Goal: Information Seeking & Learning: Understand process/instructions

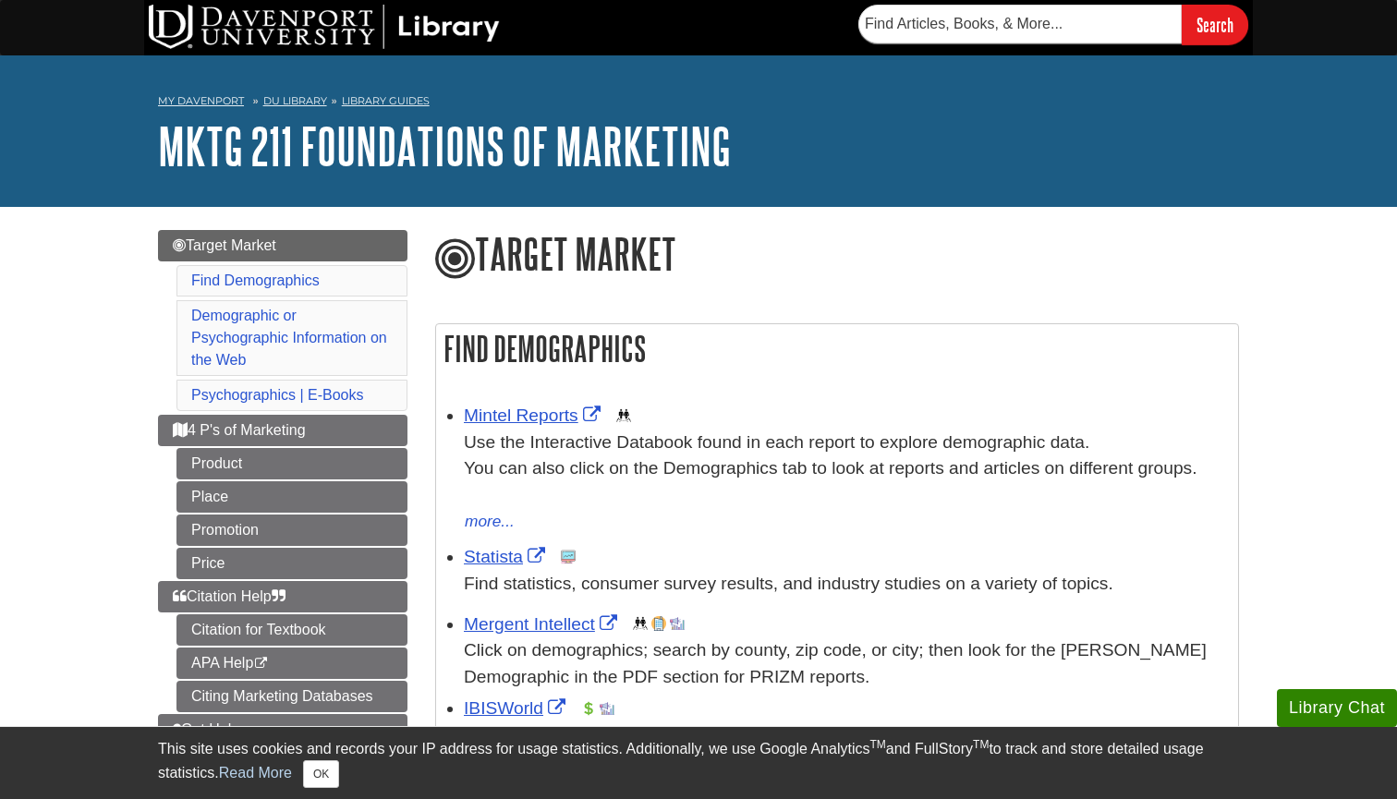
click at [560, 404] on div "Mintel Reports This link opens in a new window Use the Interactive Databook fou…" at bounding box center [846, 469] width 765 height 132
click at [517, 413] on link "Mintel Reports" at bounding box center [534, 415] width 141 height 19
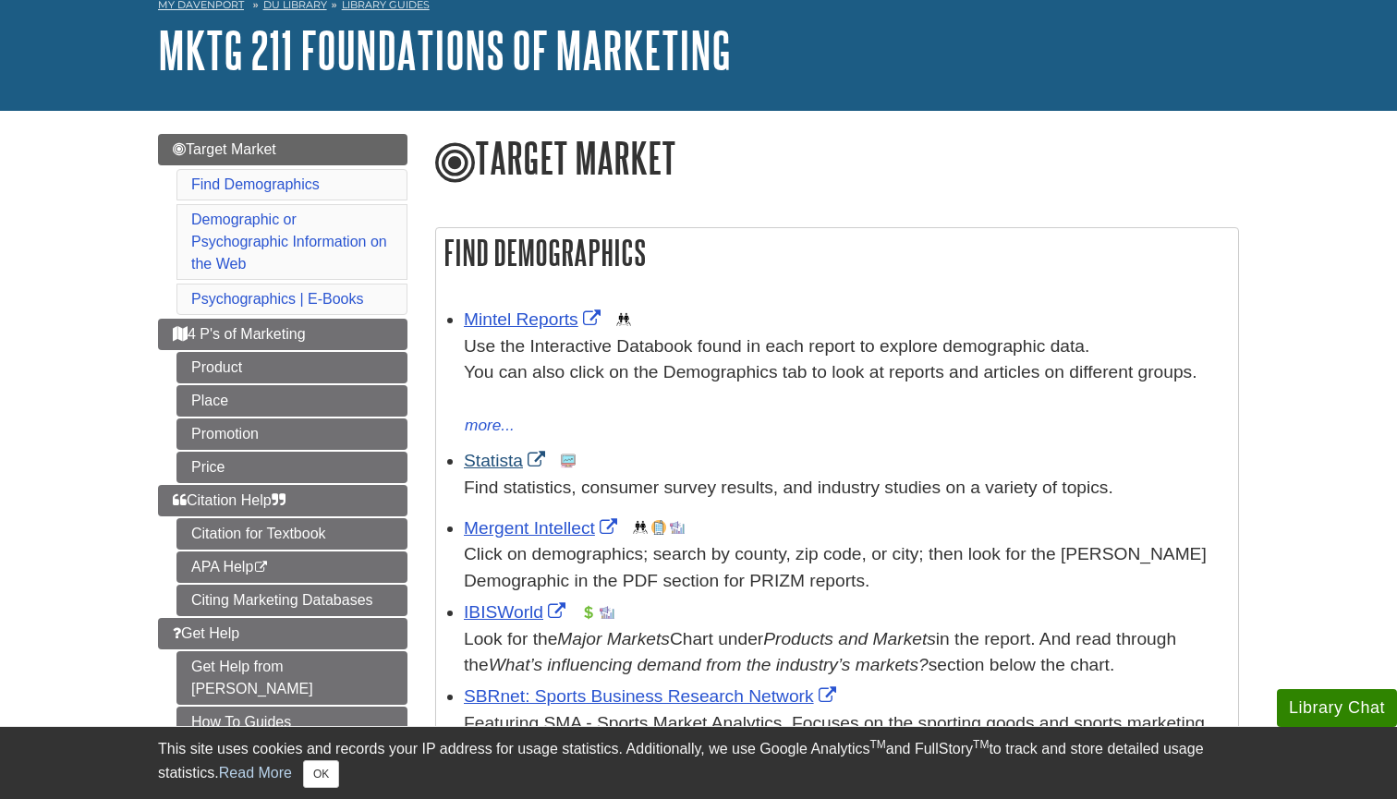
scroll to position [219, 0]
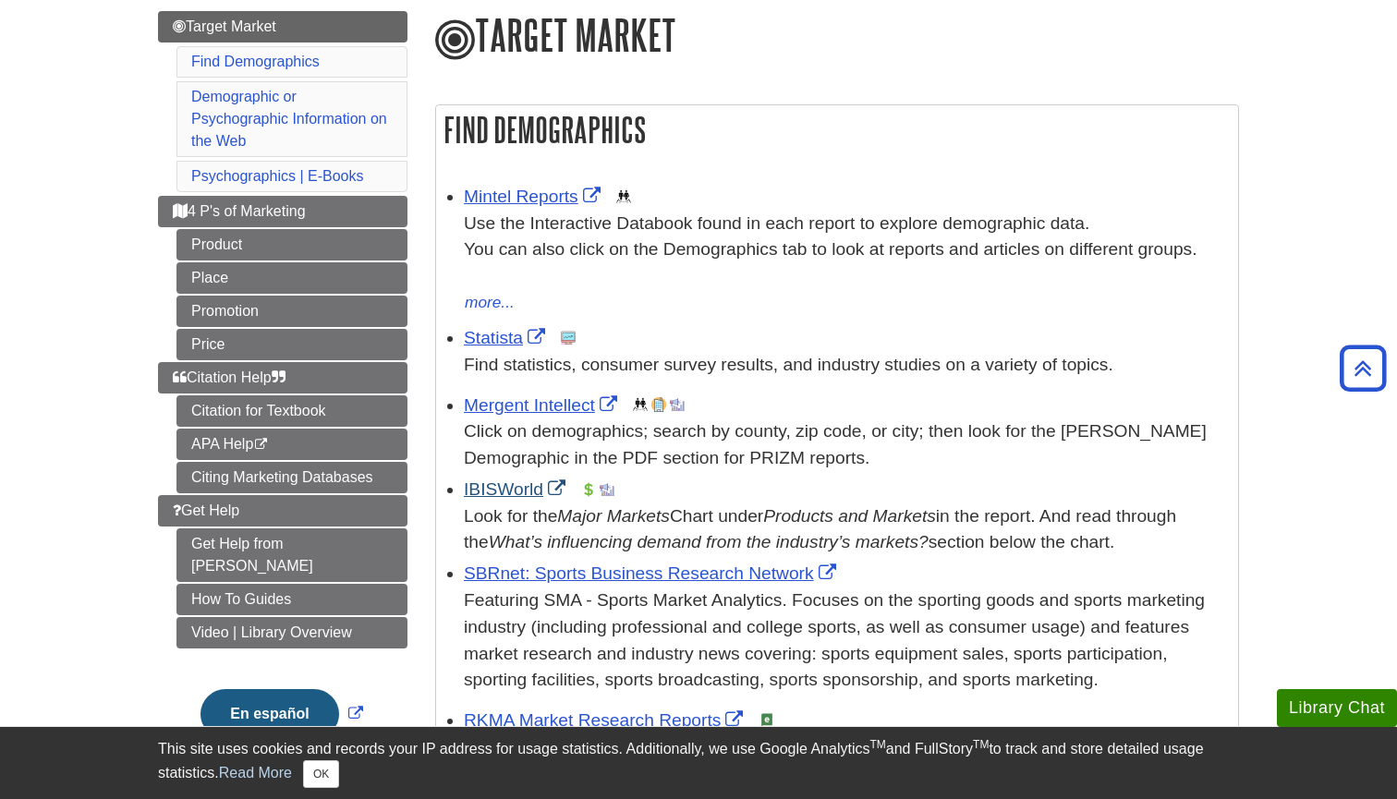
click at [490, 481] on link "IBISWorld" at bounding box center [517, 489] width 106 height 19
click at [505, 328] on link "Statista" at bounding box center [507, 337] width 86 height 19
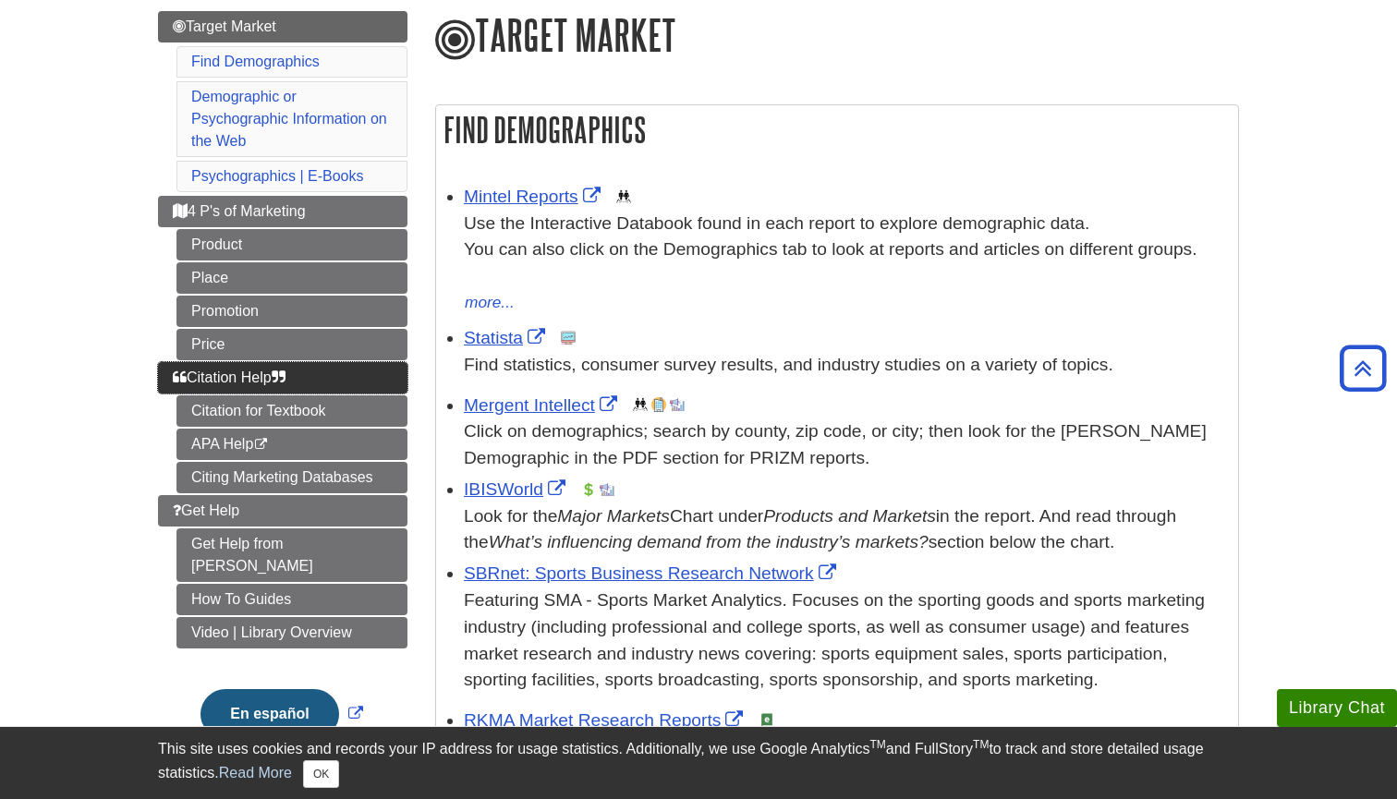
click at [249, 370] on span "Citation Help" at bounding box center [229, 378] width 113 height 16
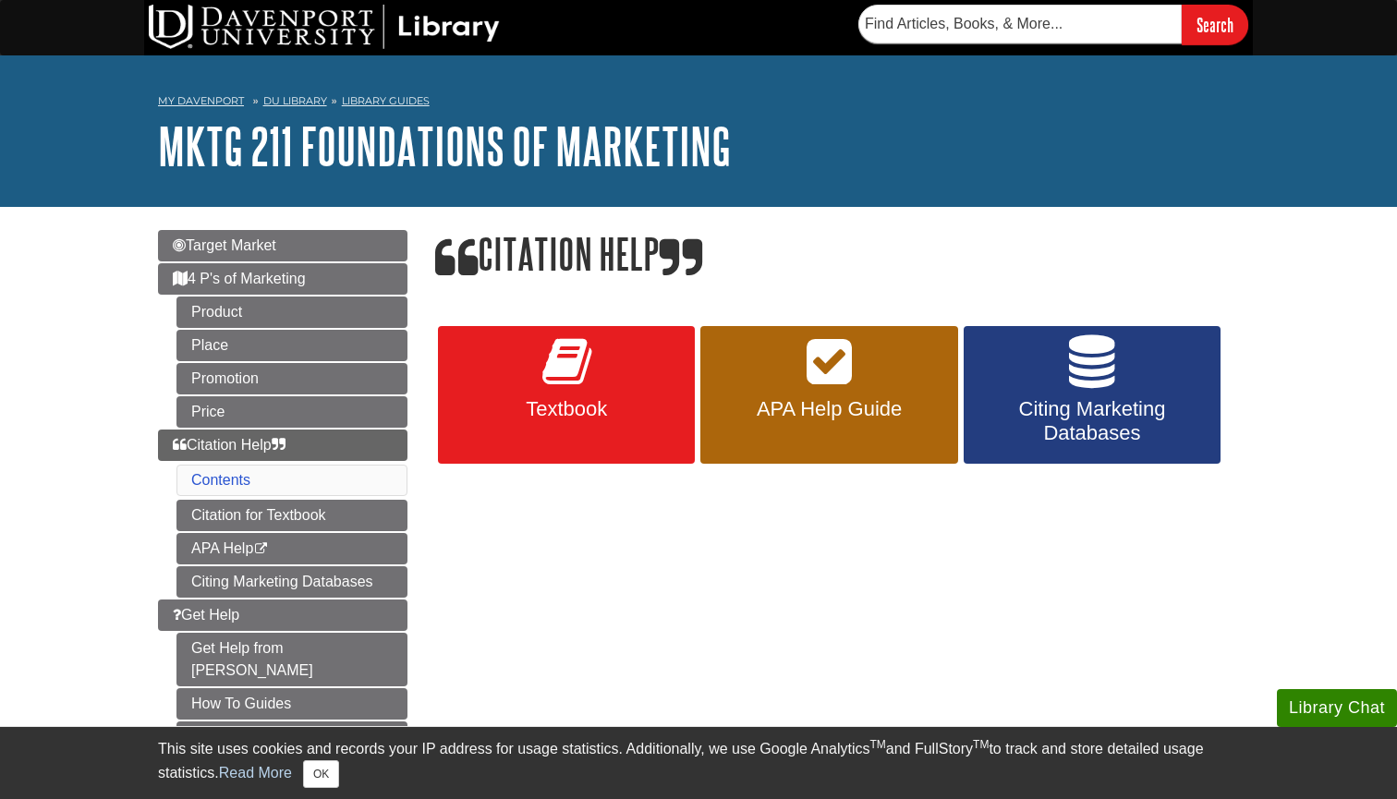
click at [600, 359] on link "Textbook" at bounding box center [566, 395] width 257 height 139
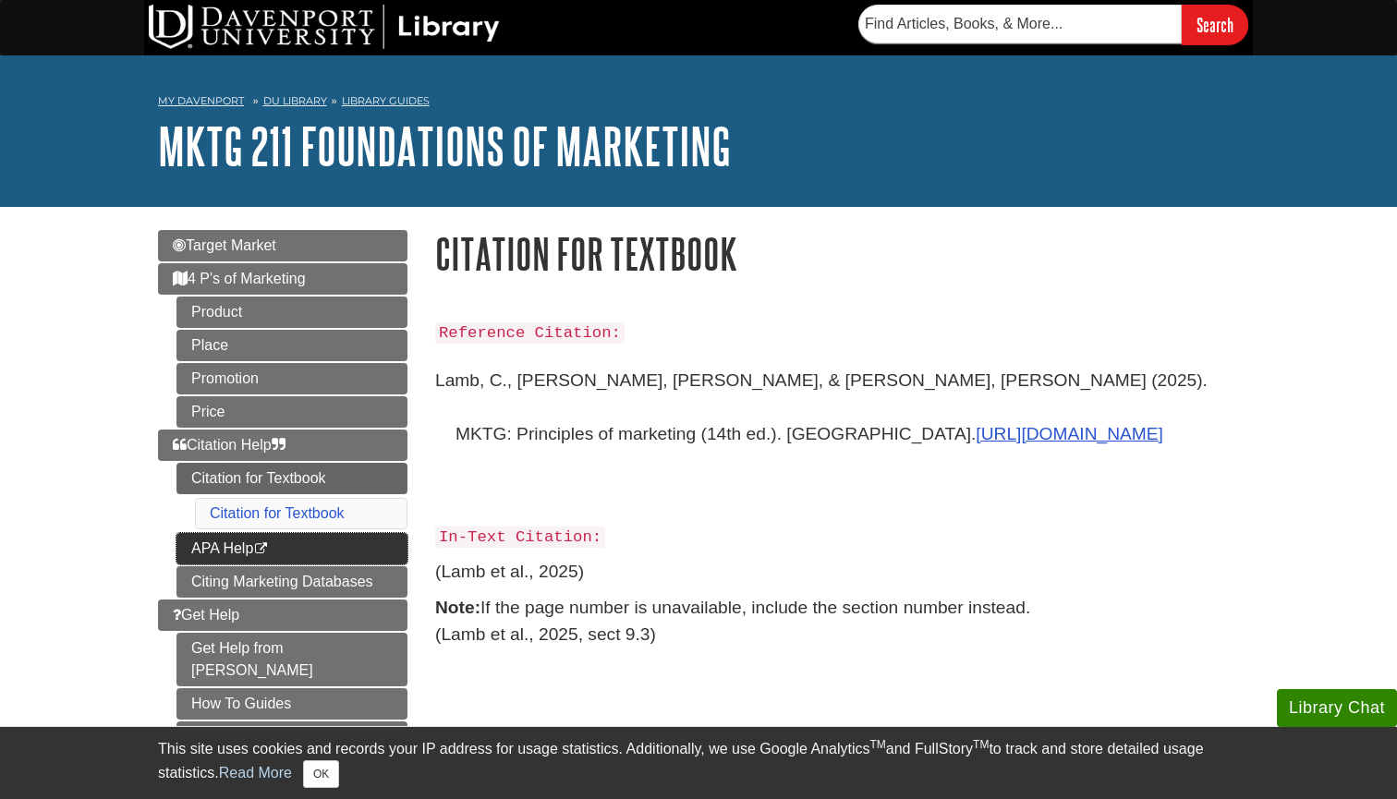
click at [290, 550] on link "APA Help This link opens in a new window" at bounding box center [291, 548] width 231 height 31
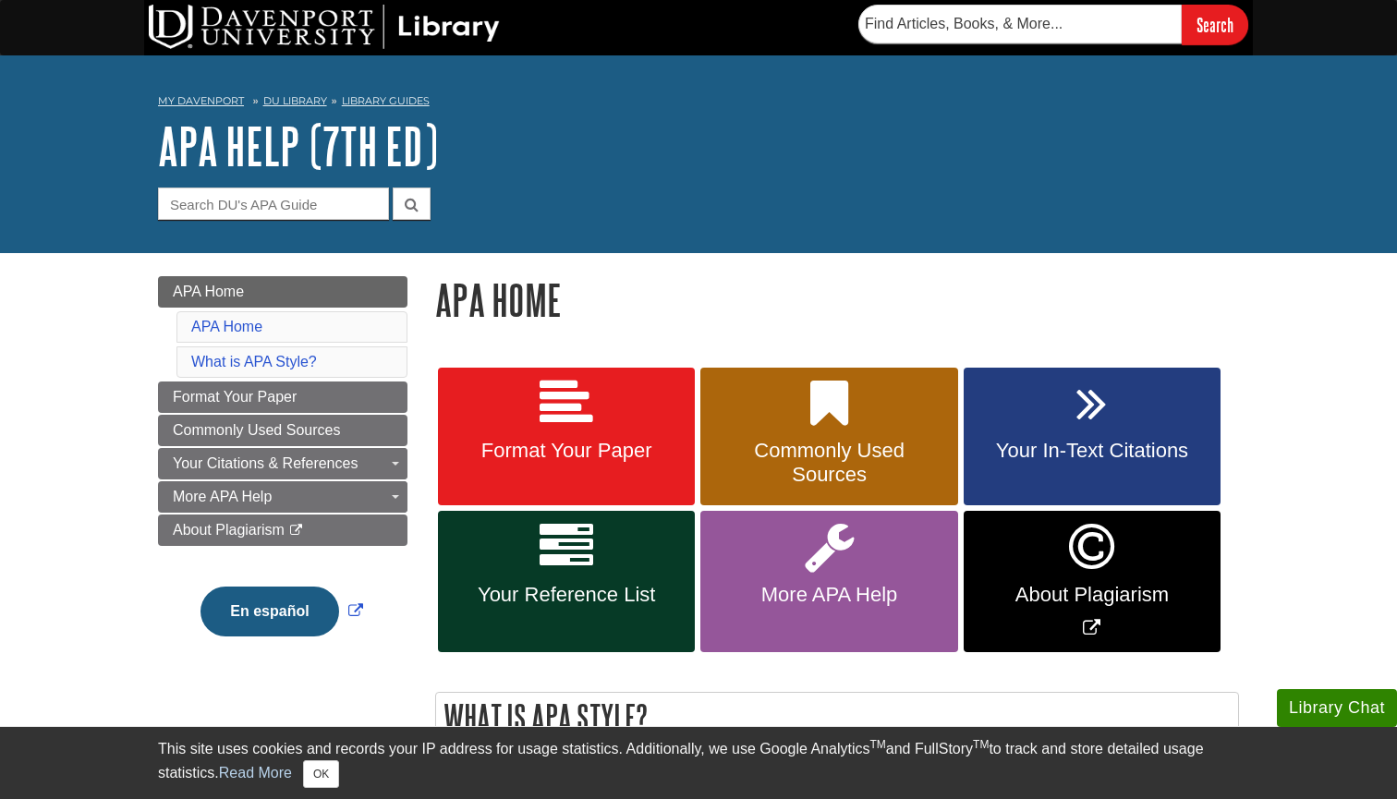
click at [854, 444] on span "Commonly Used Sources" at bounding box center [828, 463] width 229 height 48
click at [594, 573] on link "Your Reference List" at bounding box center [566, 581] width 257 height 141
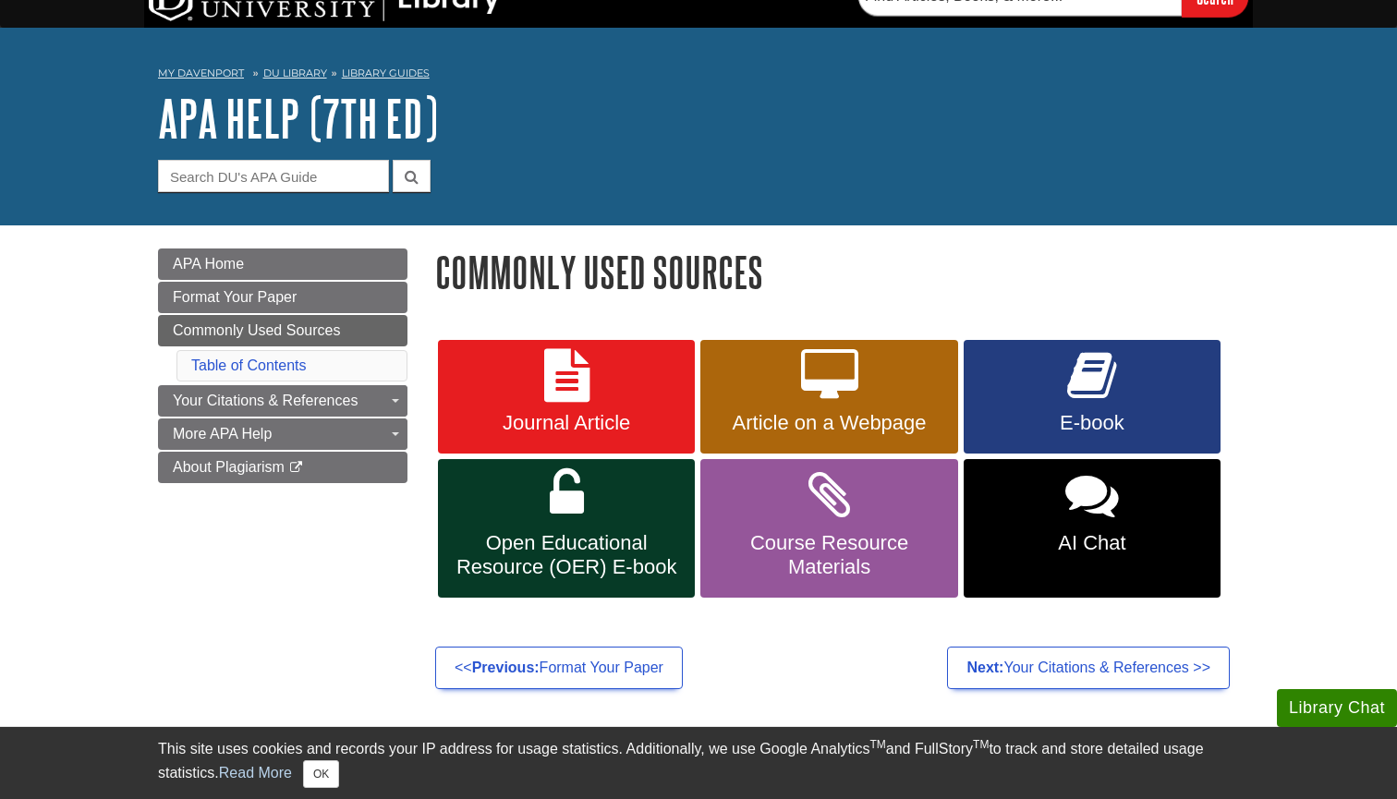
scroll to position [31, 0]
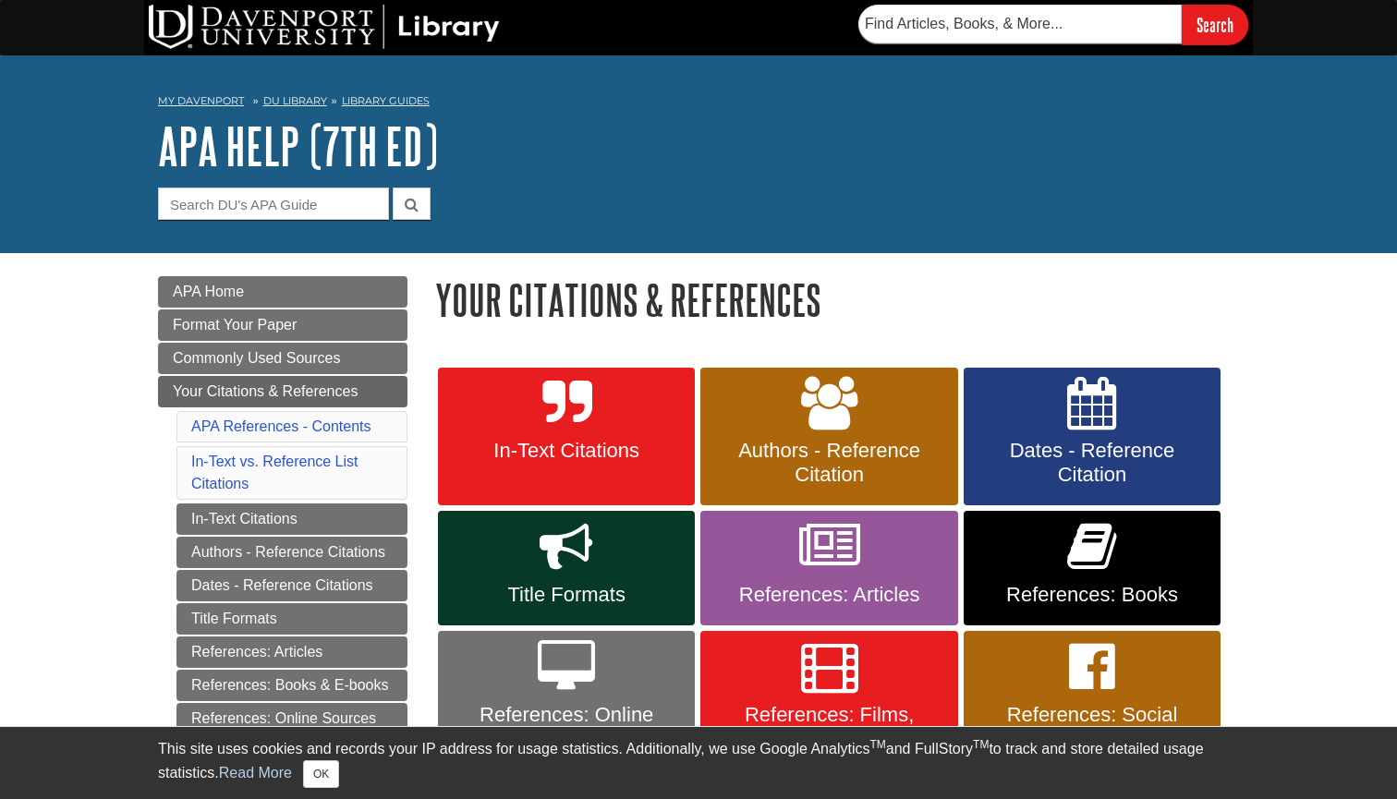
click at [580, 693] on link "References: Online Sources" at bounding box center [566, 700] width 257 height 139
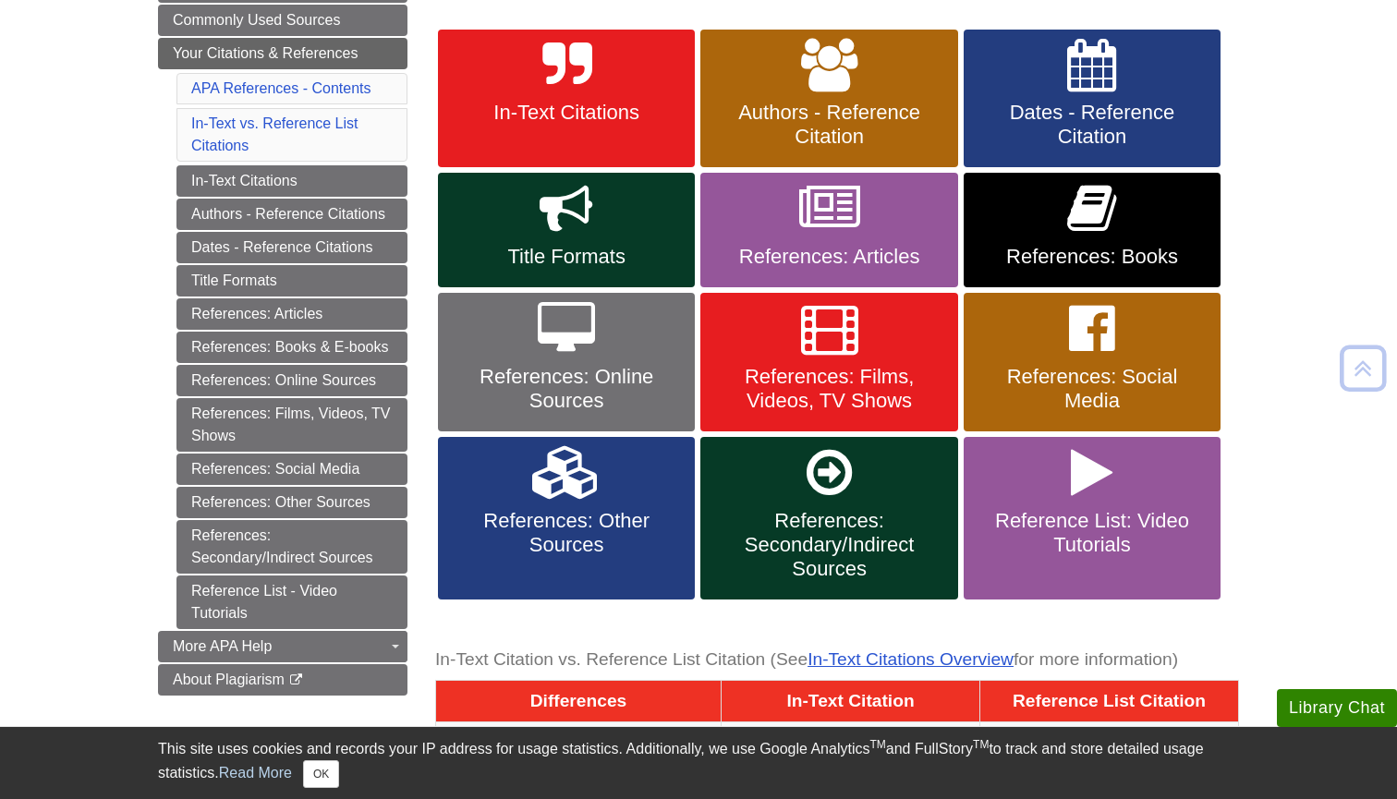
scroll to position [359, 0]
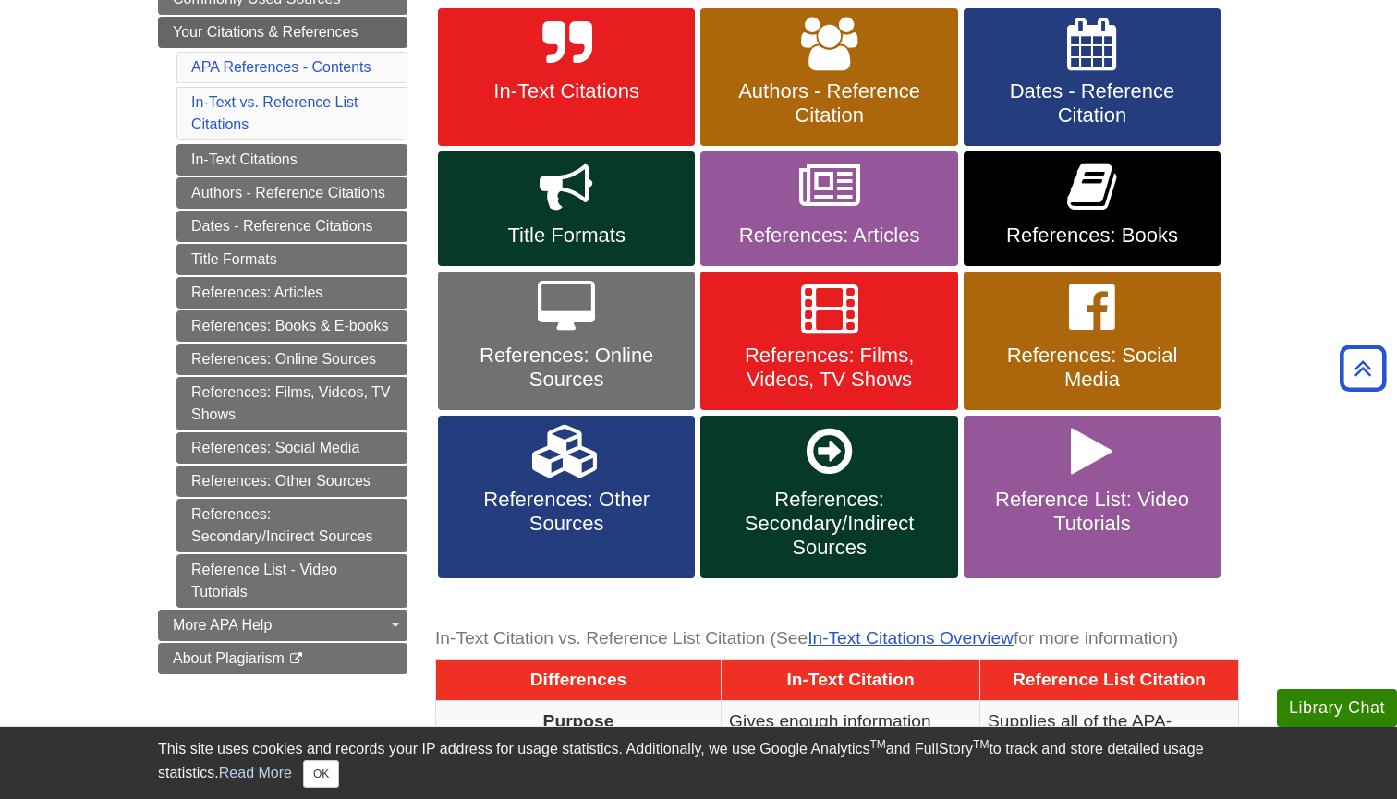
click at [1326, 487] on body "Library Chat This site uses cookies and records your IP address for usage stati…" at bounding box center [698, 728] width 1397 height 2174
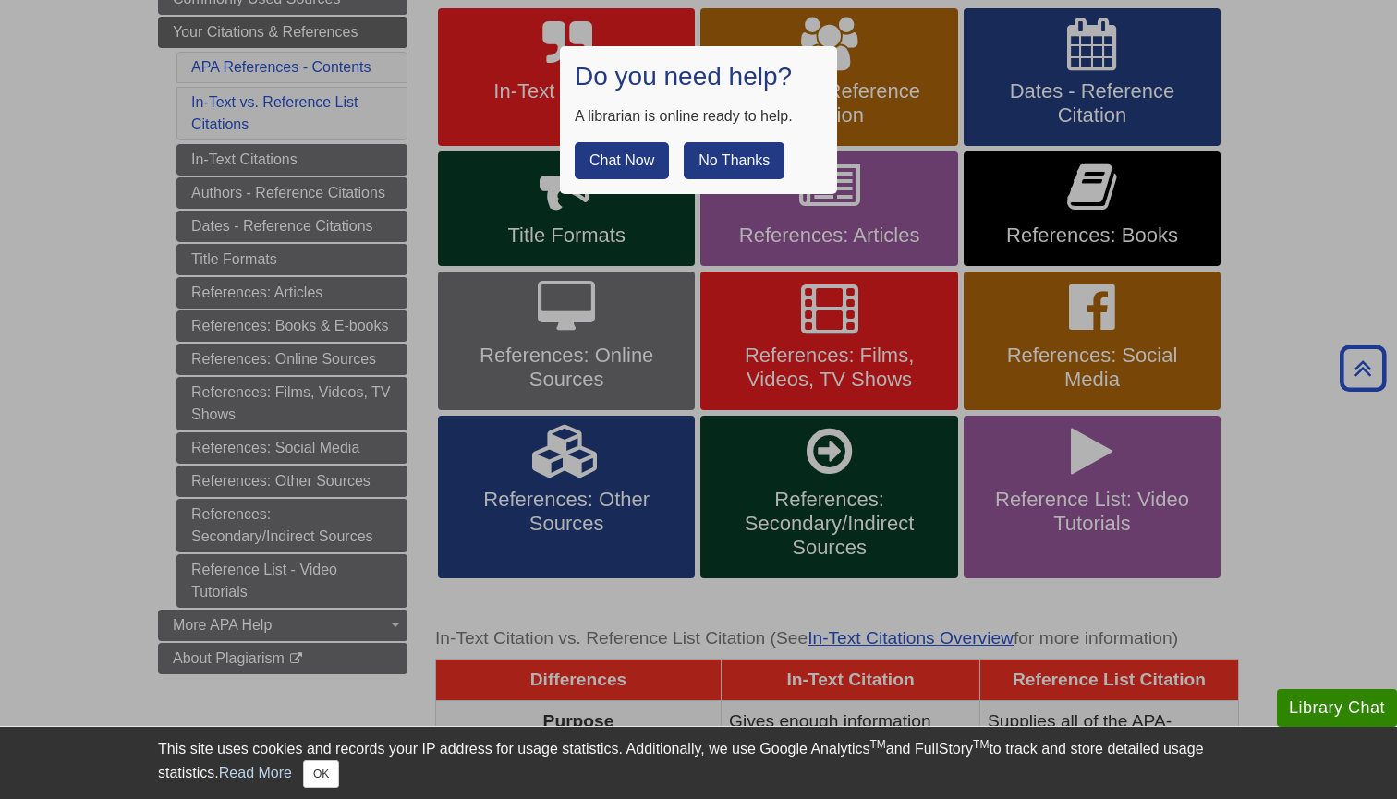
click at [717, 151] on button "No Thanks" at bounding box center [734, 160] width 101 height 37
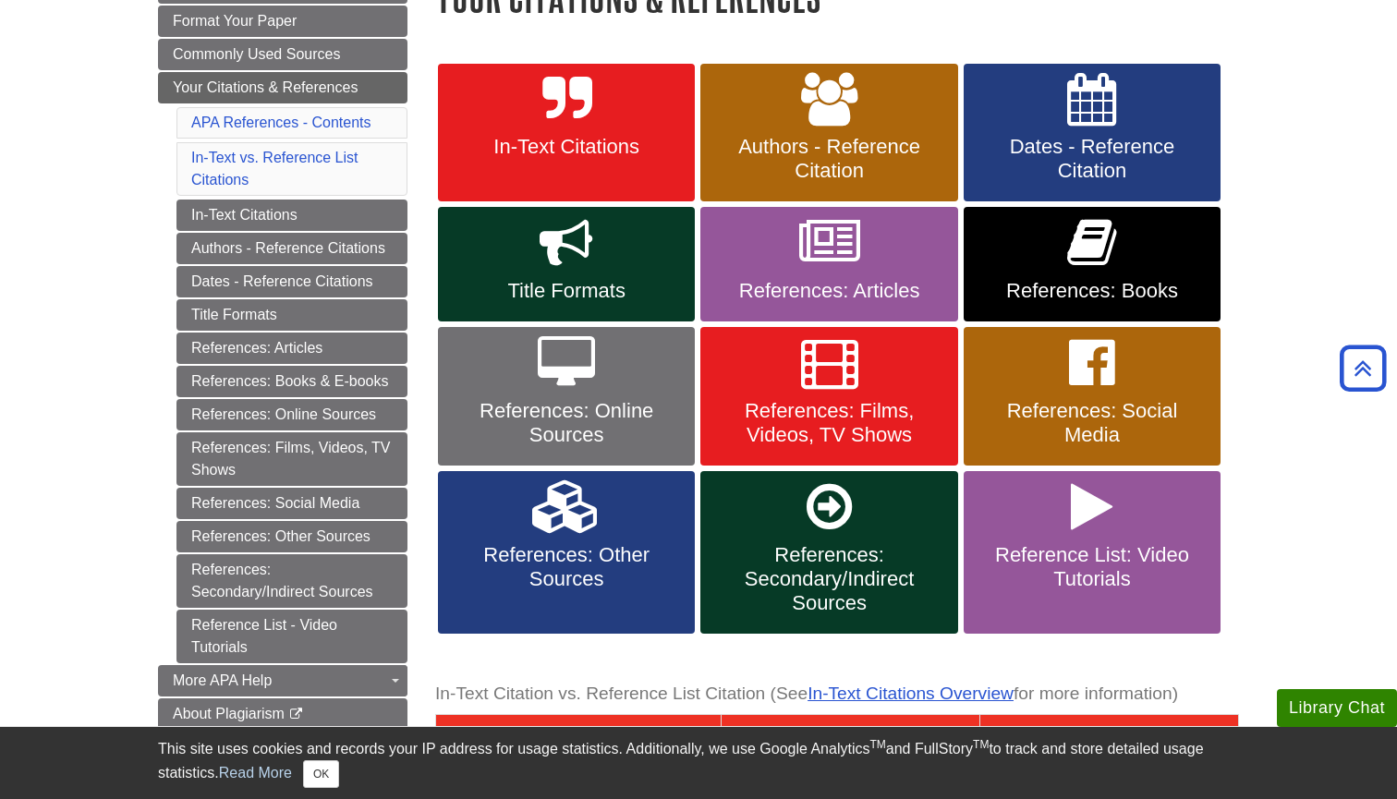
scroll to position [299, 0]
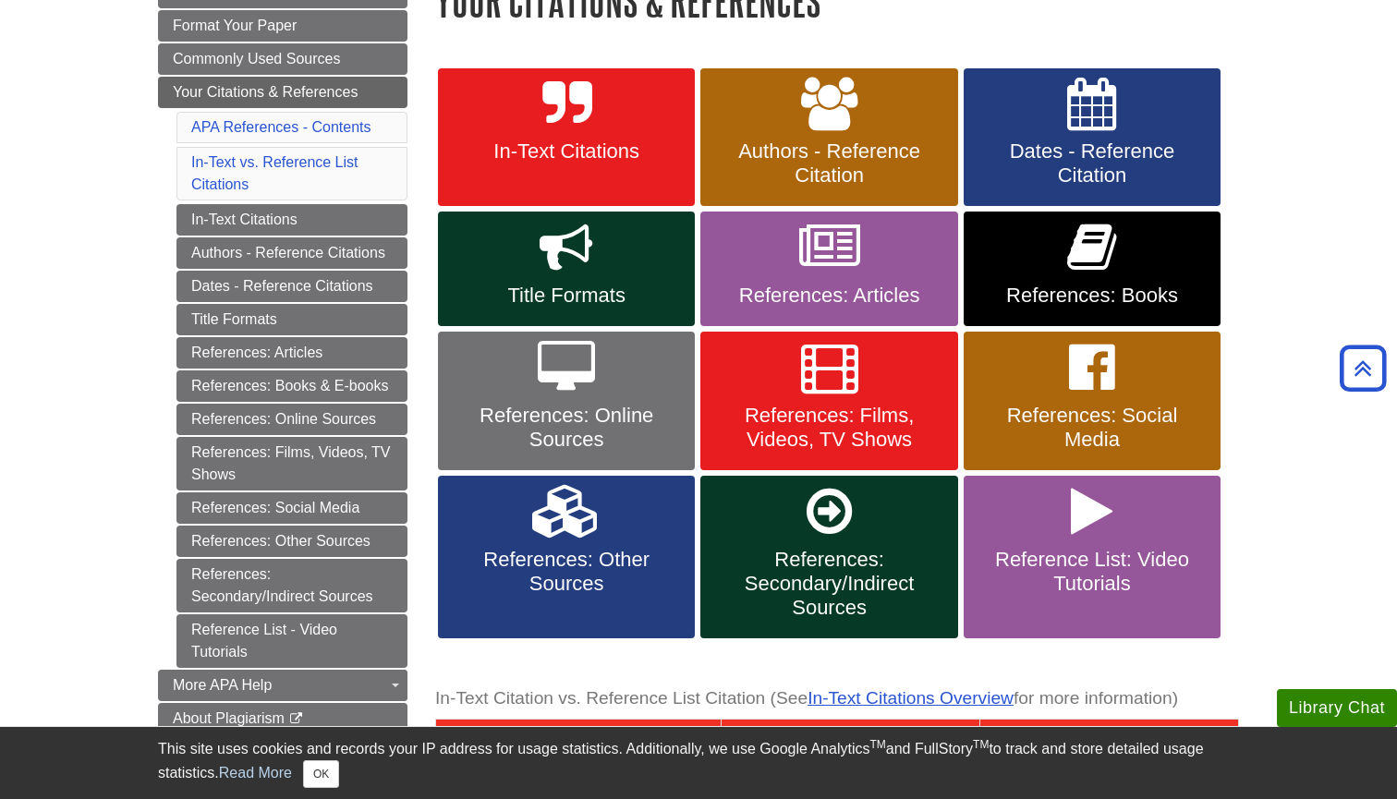
click at [584, 426] on span "References: Online Sources" at bounding box center [566, 428] width 229 height 48
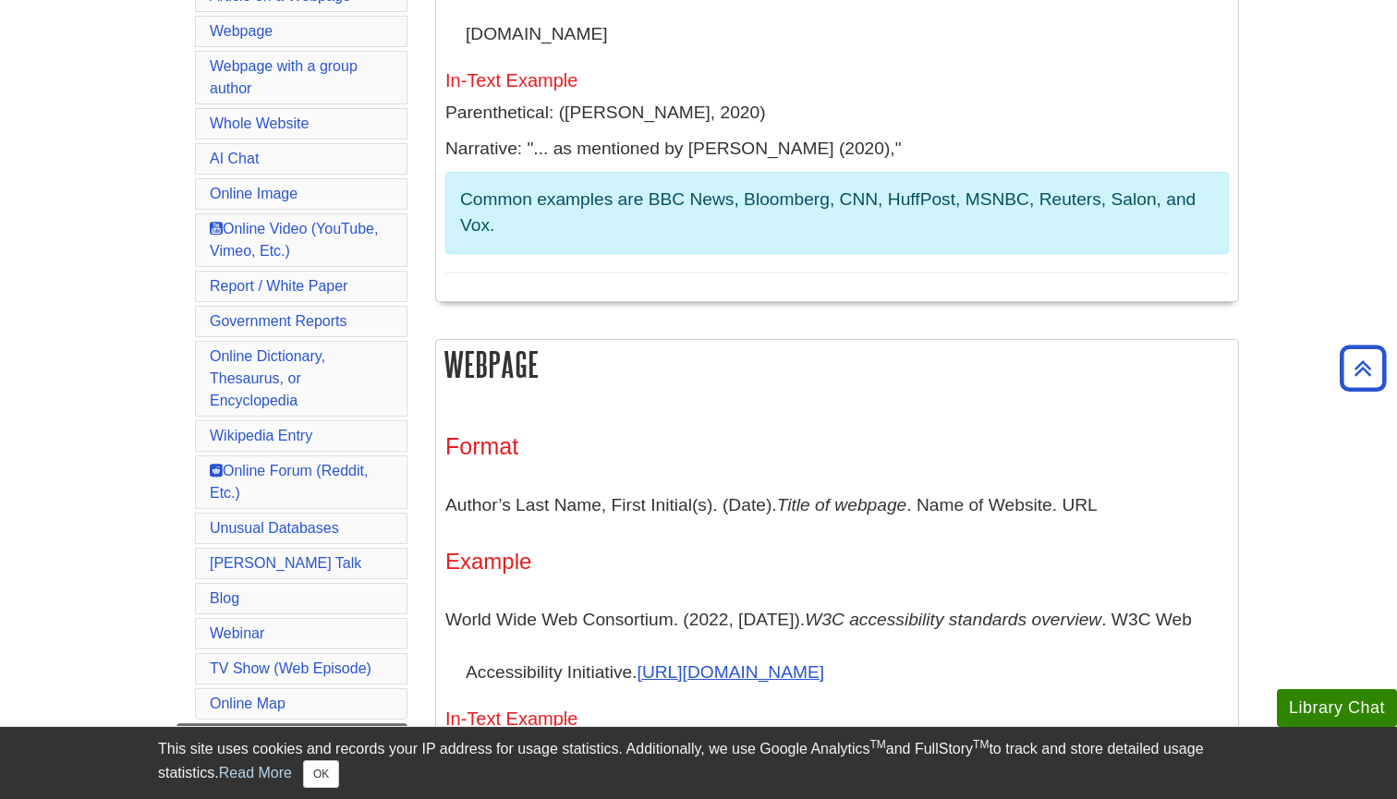
scroll to position [677, 0]
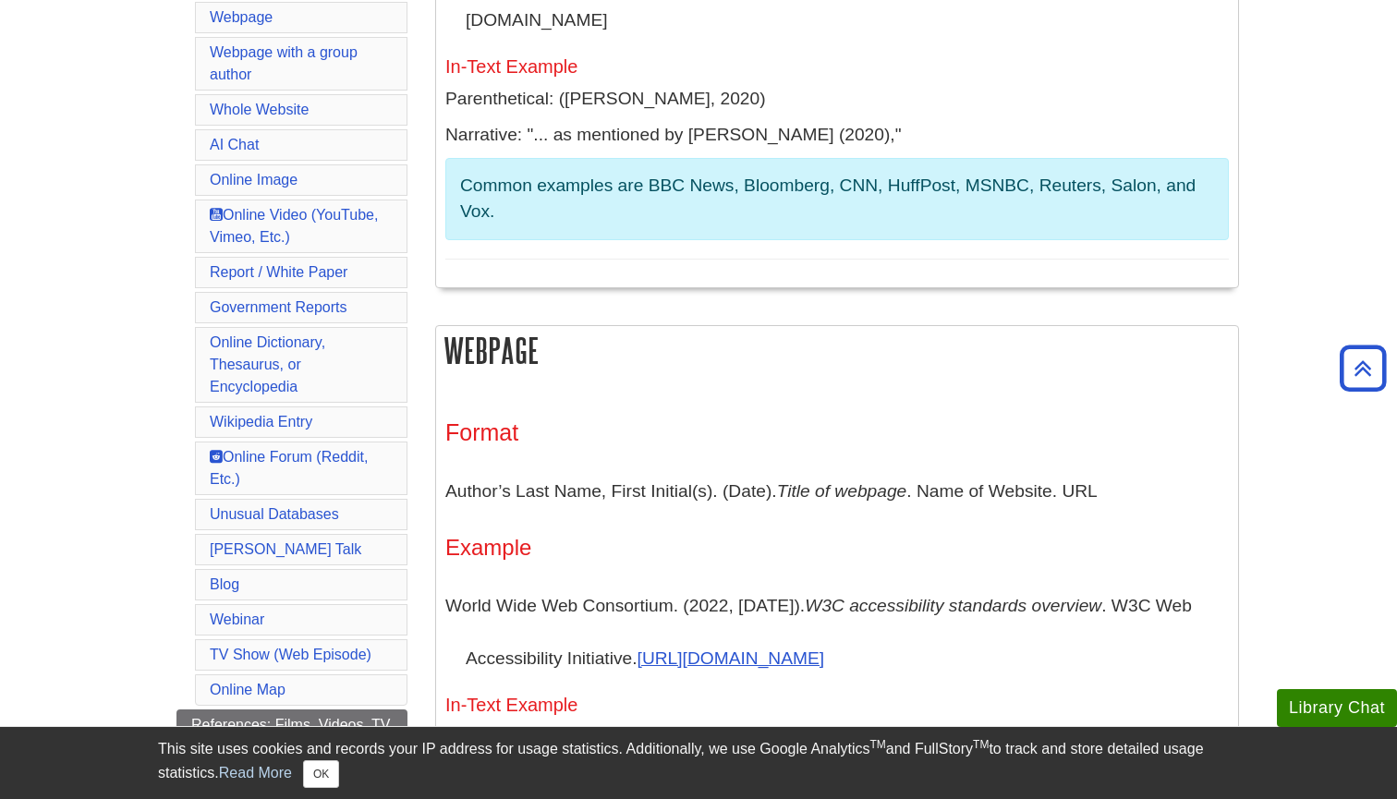
click at [747, 401] on div "Format Author’s Last Name, First Initial(s). (Date). Title of webpage . Name of…" at bounding box center [837, 775] width 784 height 748
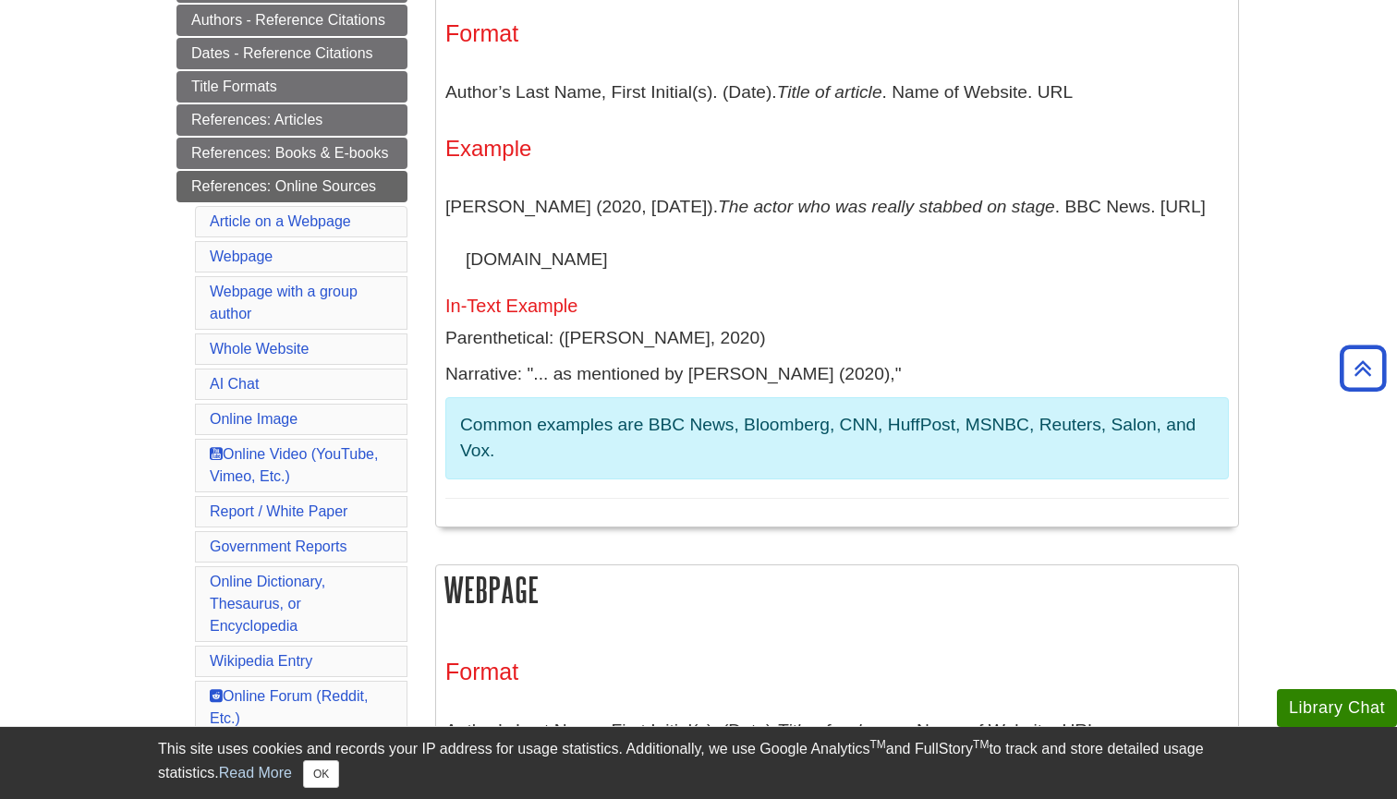
scroll to position [438, 0]
click at [329, 220] on link "Article on a Webpage" at bounding box center [280, 221] width 141 height 16
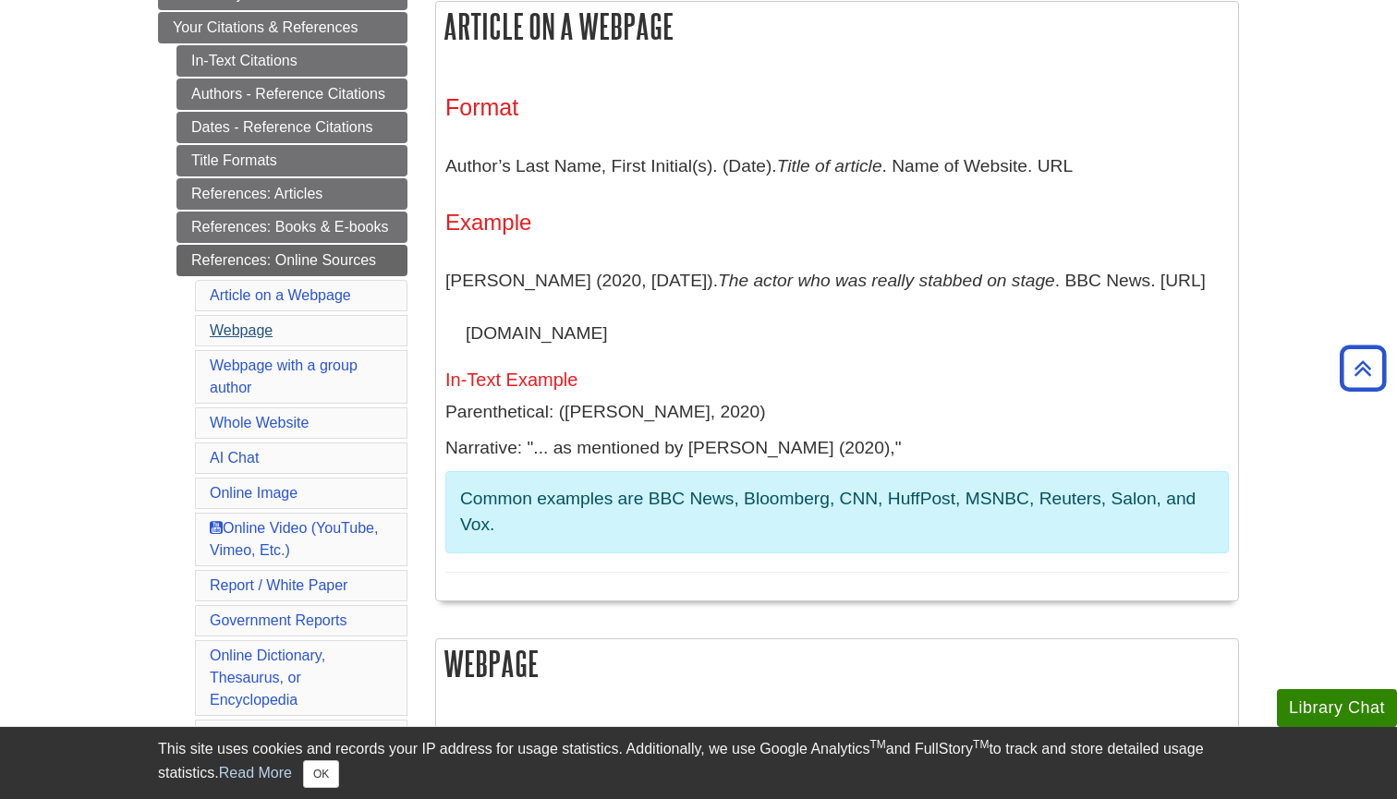
click at [245, 327] on link "Webpage" at bounding box center [241, 330] width 63 height 16
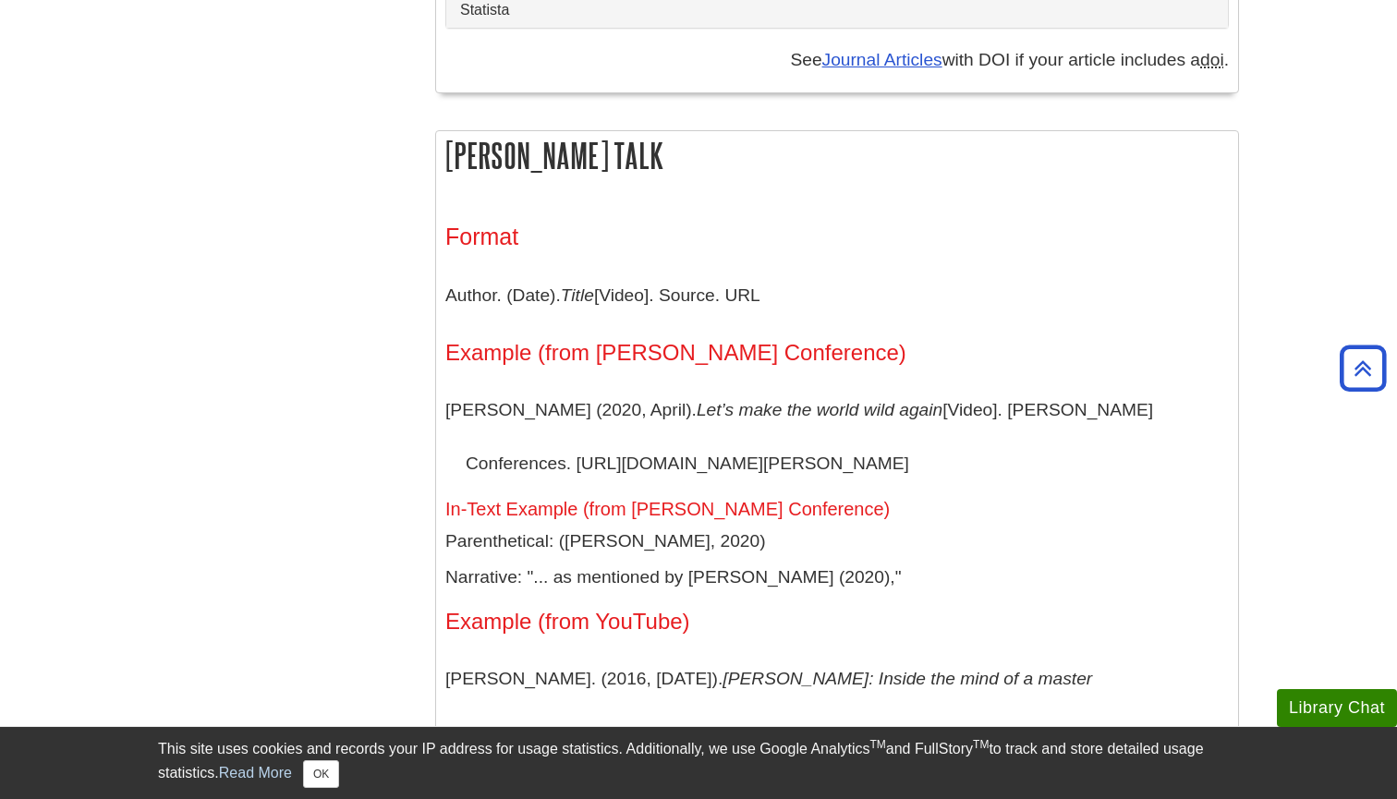
scroll to position [12358, 0]
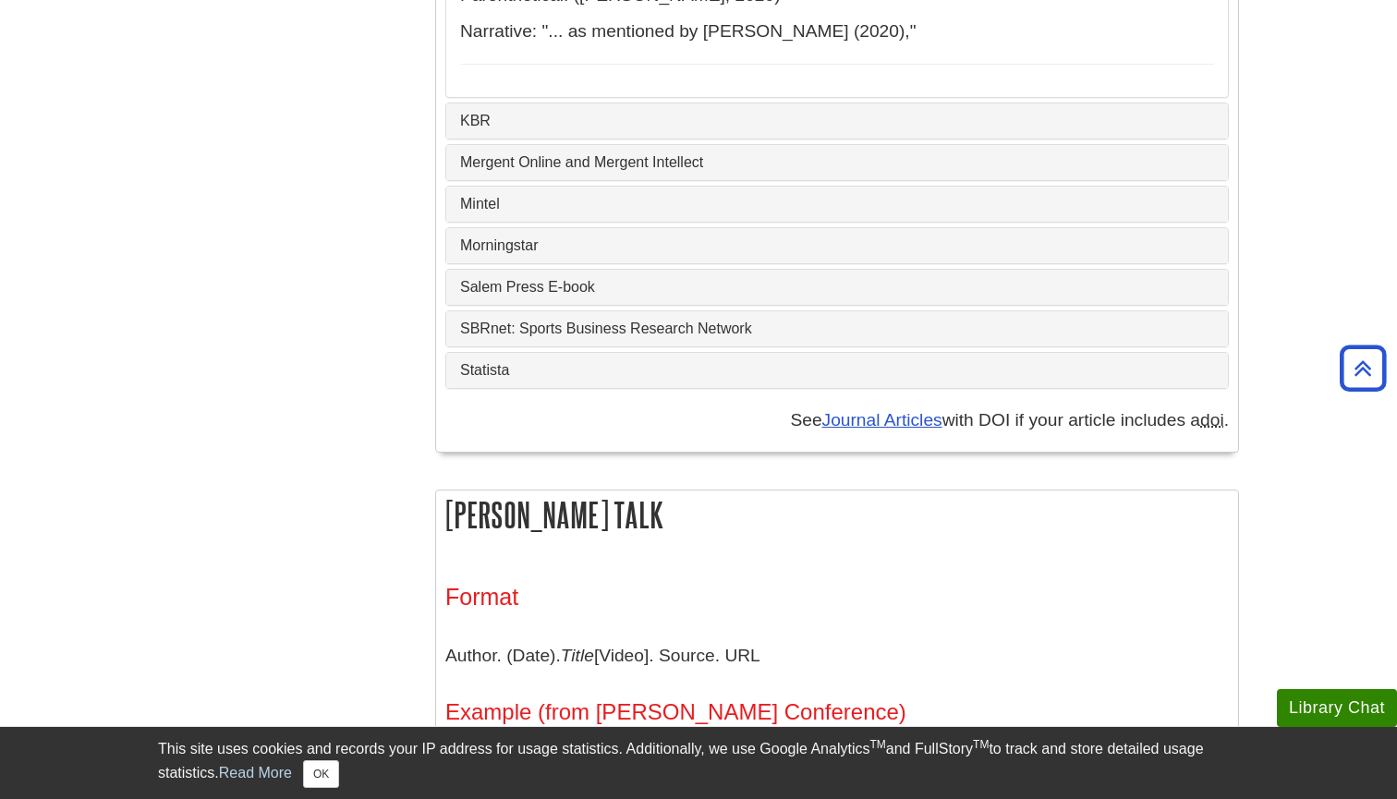
scroll to position [12499, 0]
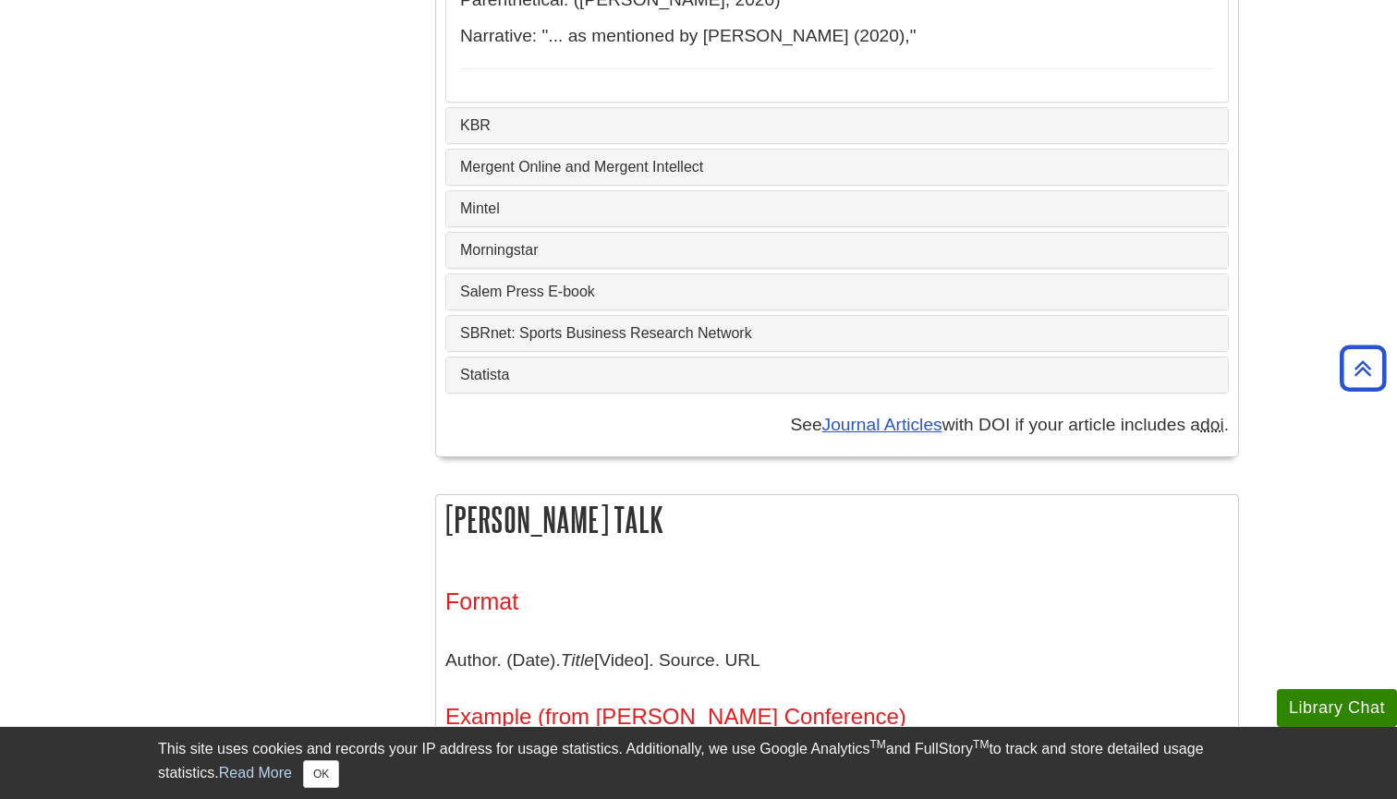
drag, startPoint x: 948, startPoint y: 354, endPoint x: 1096, endPoint y: 351, distance: 147.9
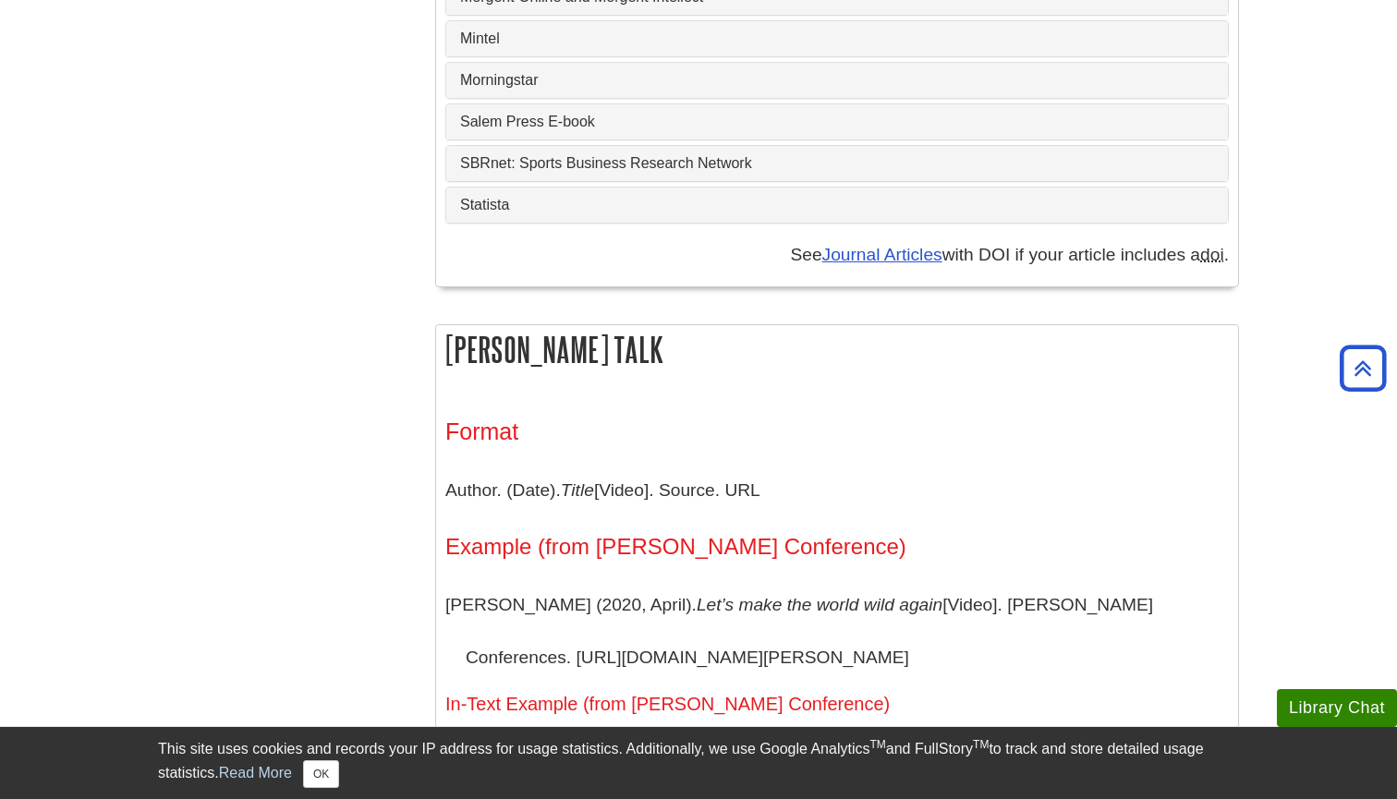
scroll to position [12673, 0]
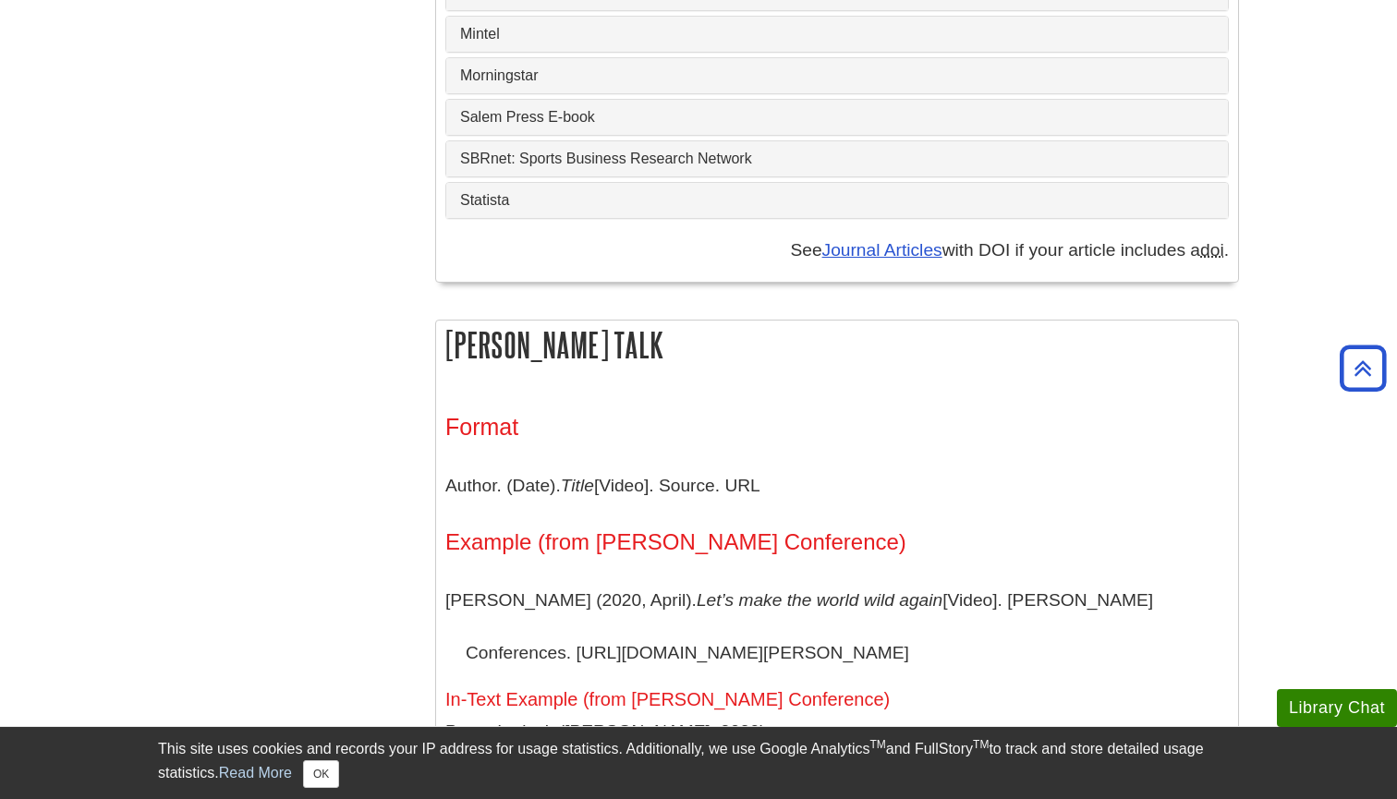
click at [499, 43] on link "Mintel" at bounding box center [837, 34] width 754 height 17
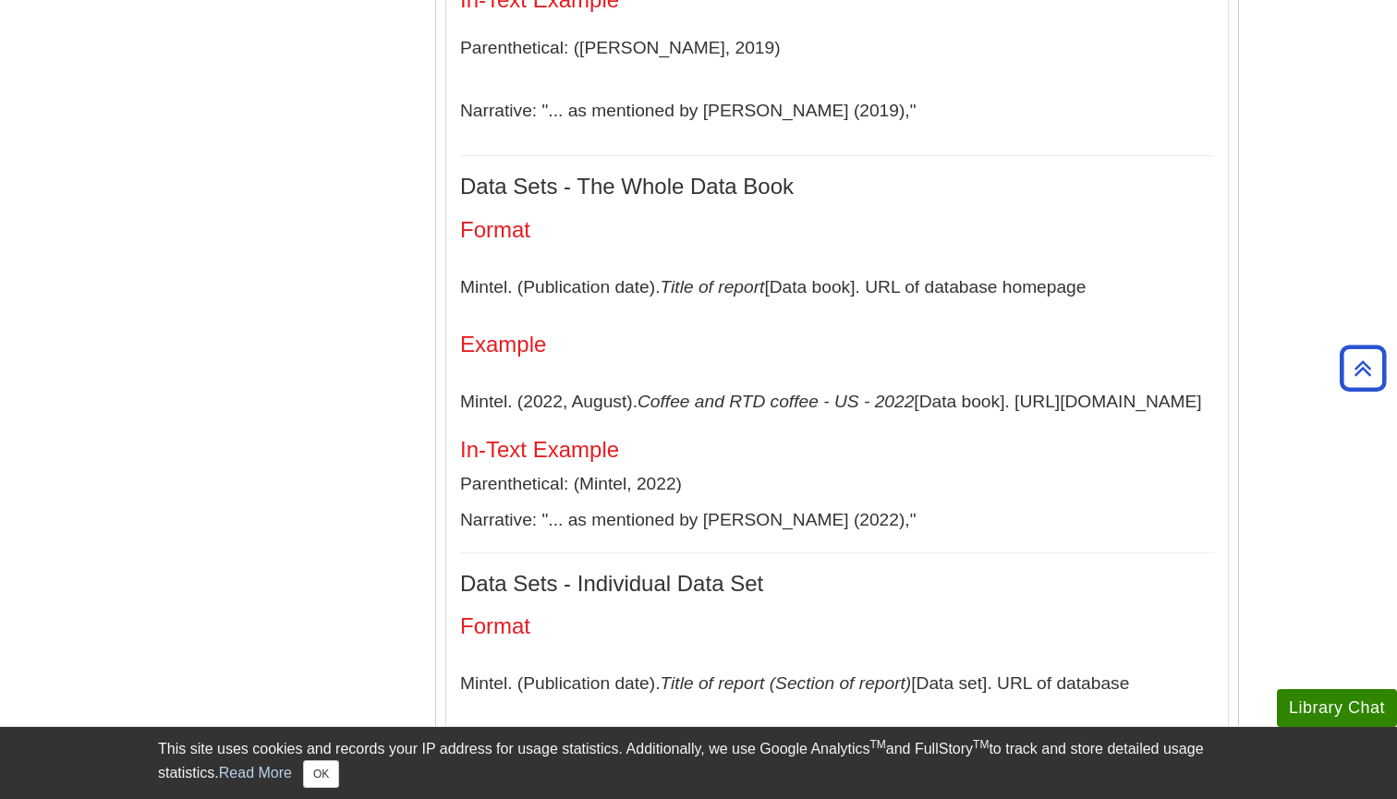
scroll to position [12685, 0]
drag, startPoint x: 926, startPoint y: 397, endPoint x: 1125, endPoint y: 403, distance: 198.7
copy p "https://www.mintel.com"
click at [882, 323] on div "Mintel Industry Reports Format Analyst’s last name, First initial. (Publication…" at bounding box center [837, 388] width 754 height 1631
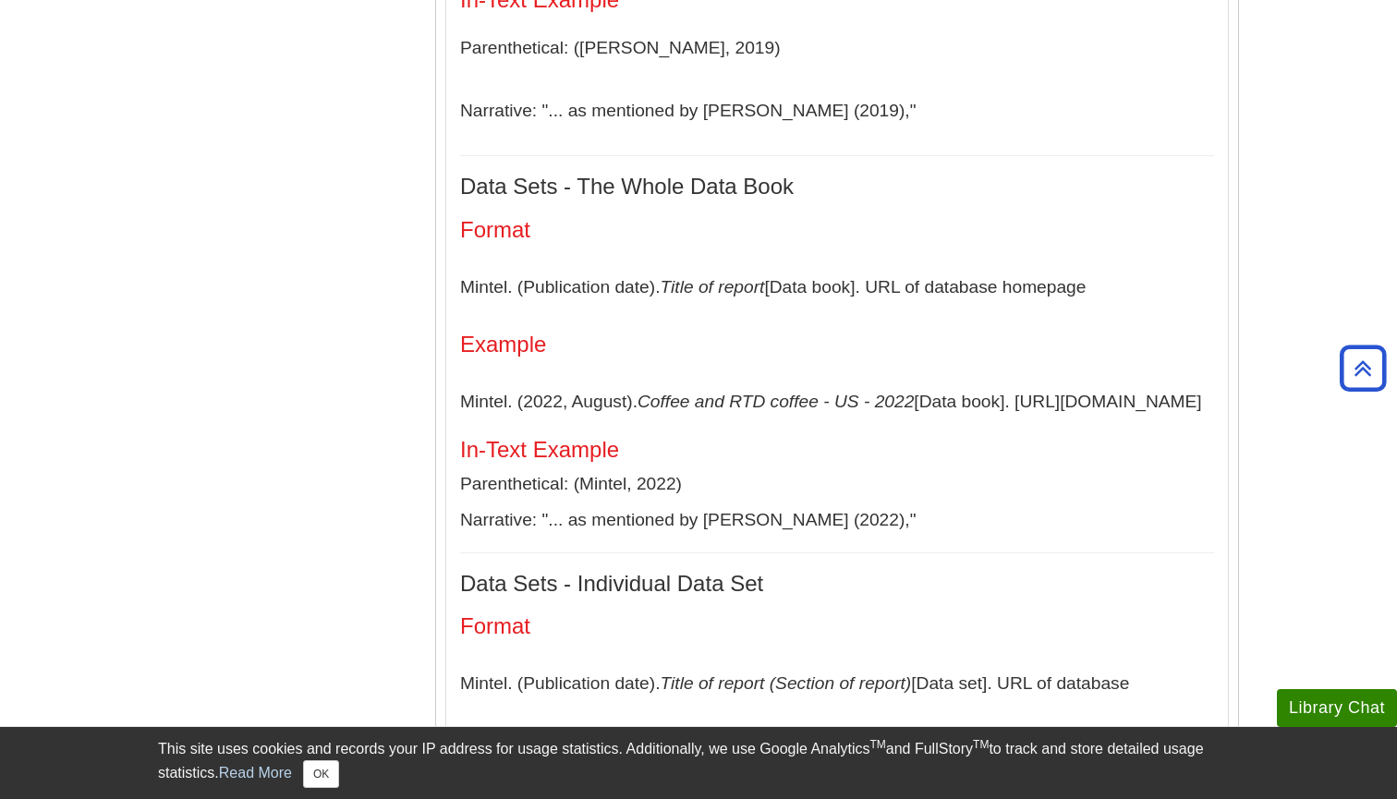
click at [868, 146] on div "Mintel Industry Reports Format Analyst’s last name, First initial. (Publication…" at bounding box center [837, 388] width 754 height 1631
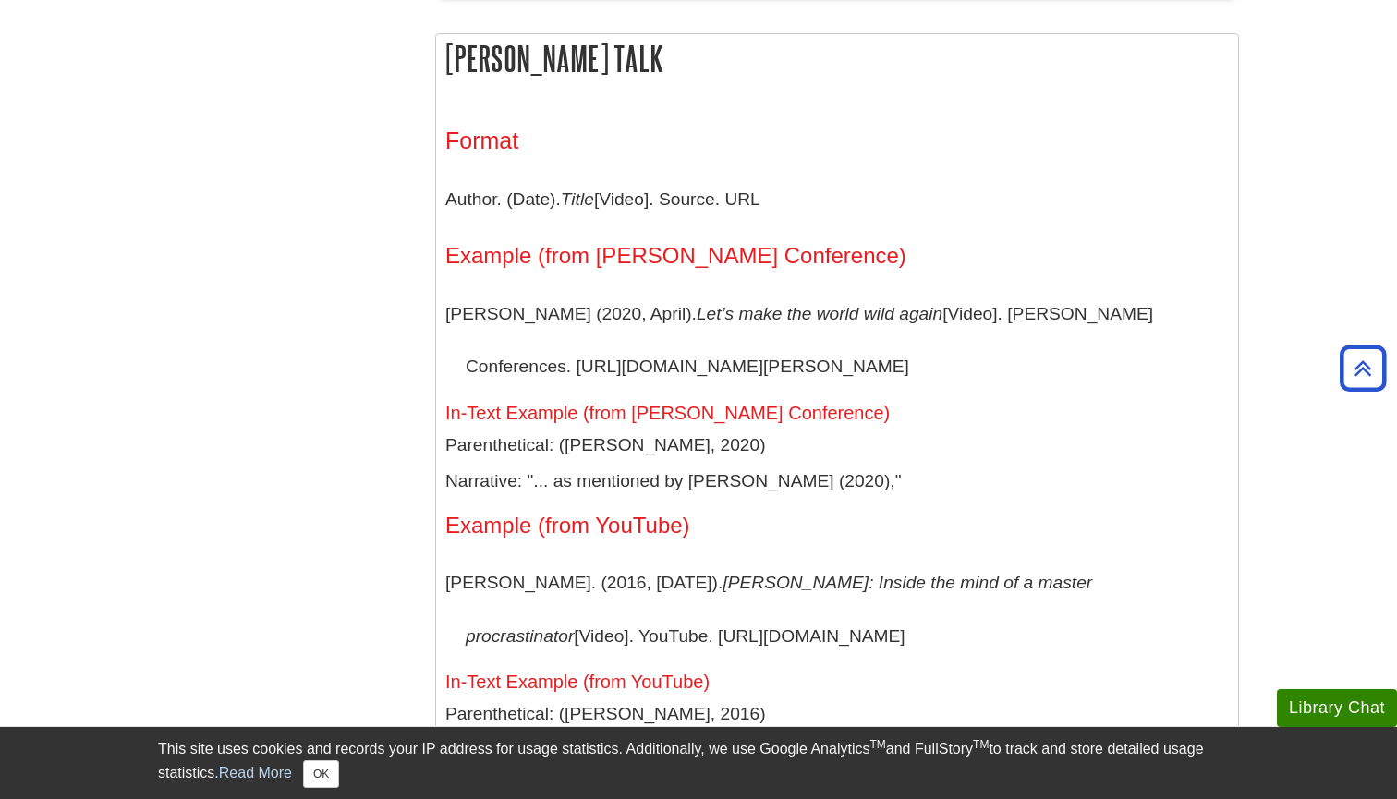
scroll to position [14158, 0]
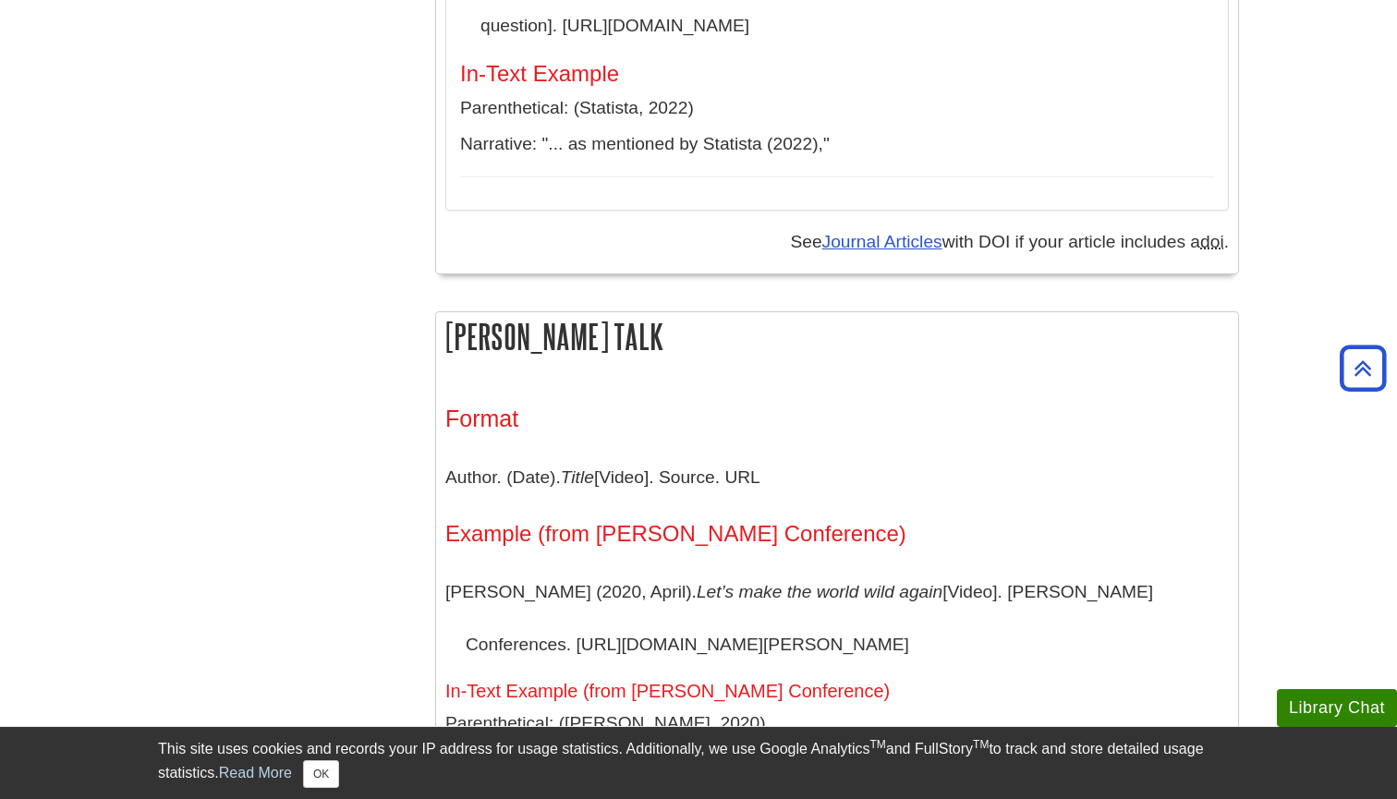
scroll to position [12786, 0]
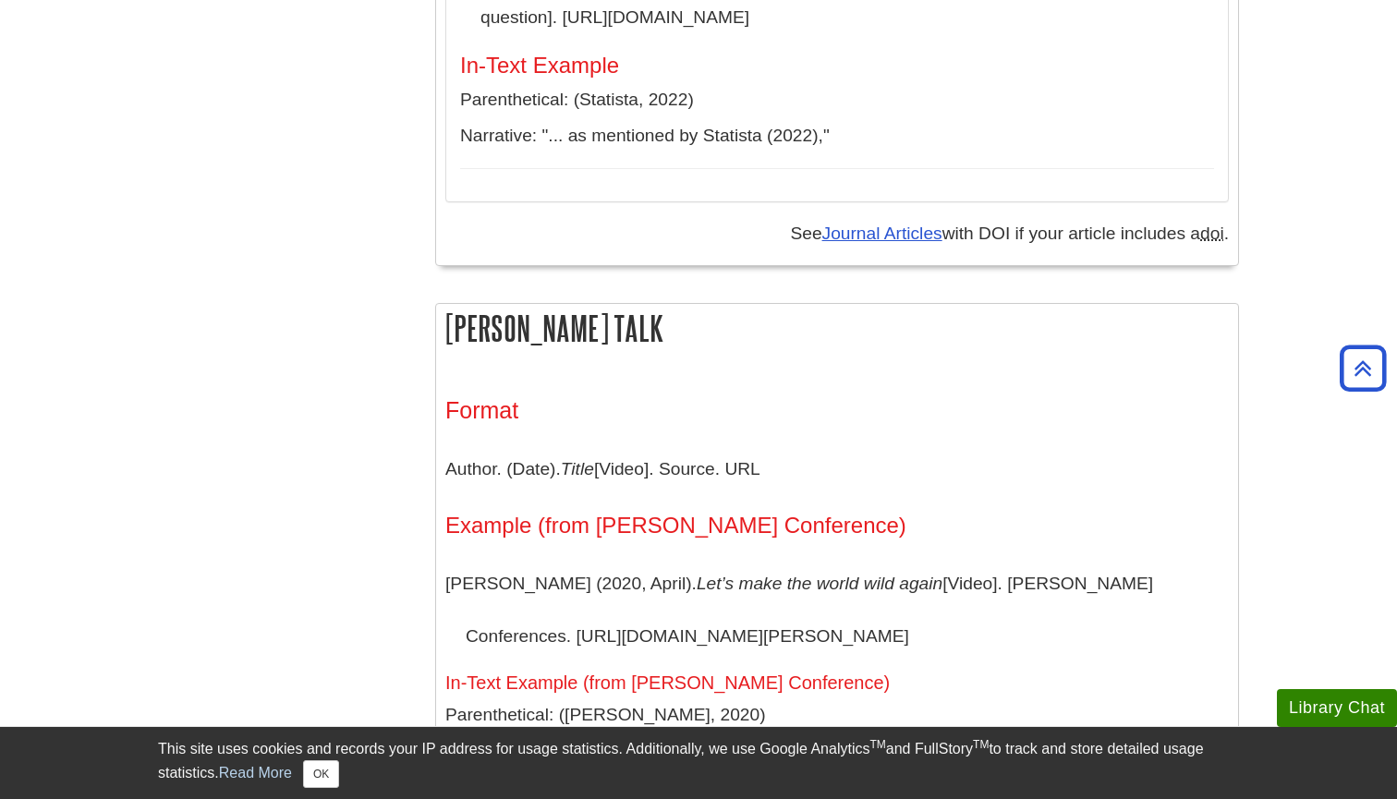
drag, startPoint x: 471, startPoint y: 523, endPoint x: 721, endPoint y: 521, distance: 249.5
copy p "https://www.statista.com"
